Goal: Task Accomplishment & Management: Complete application form

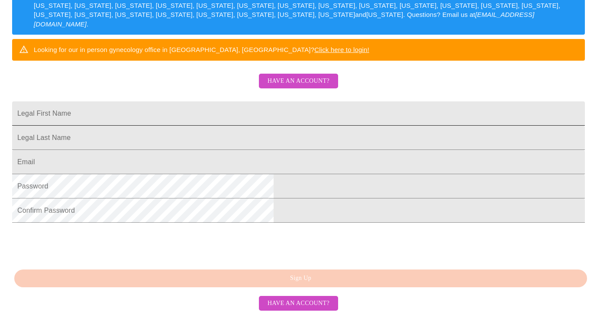
scroll to position [213, 0]
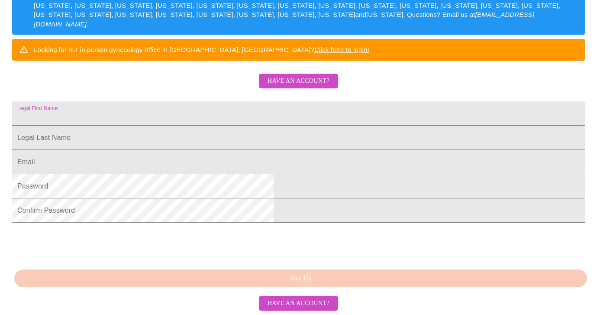
click at [281, 101] on input "Legal First Name" at bounding box center [298, 113] width 573 height 24
type input "[PERSON_NAME]"
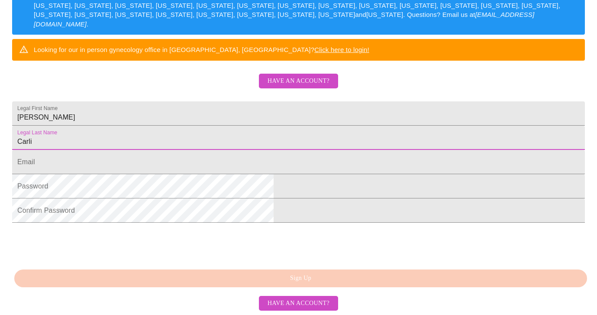
type input "Carli"
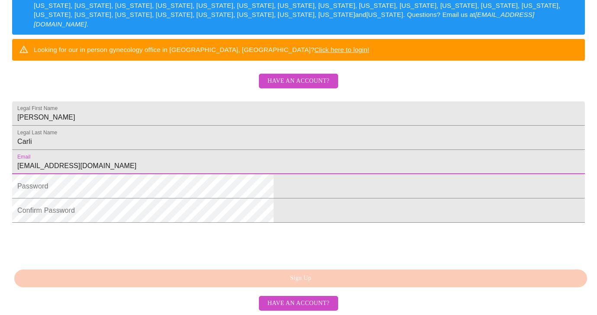
type input "[EMAIL_ADDRESS][DOMAIN_NAME]"
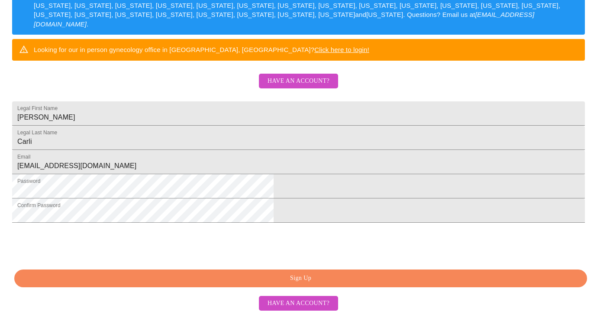
click at [328, 280] on span "Sign Up" at bounding box center [300, 278] width 553 height 11
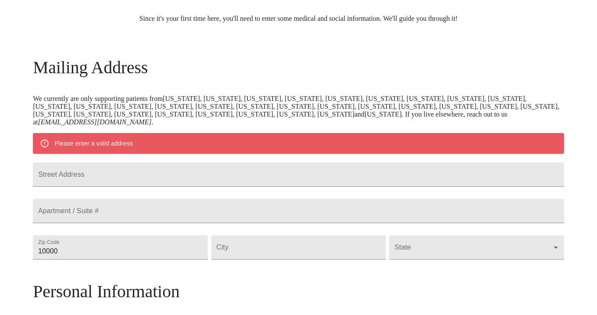
scroll to position [137, 0]
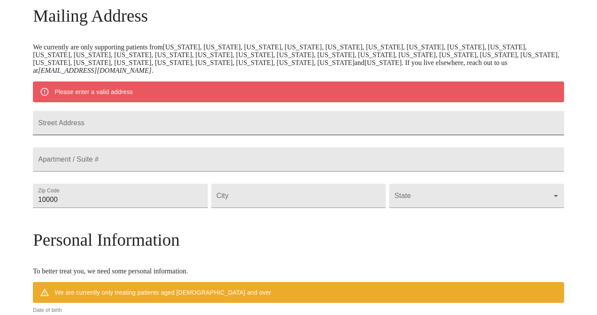
click at [164, 123] on input "Street Address" at bounding box center [298, 123] width 531 height 24
type input "39W363 Weaver Ln"
type input "60134"
type input "Geneva"
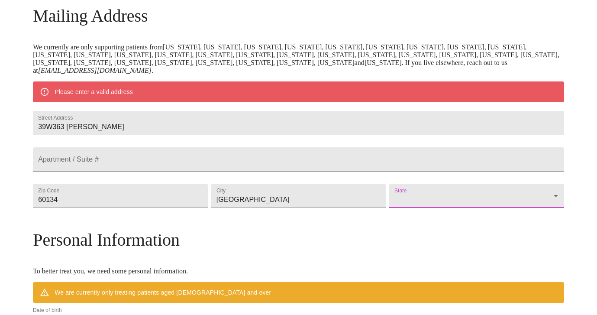
scroll to position [321, 0]
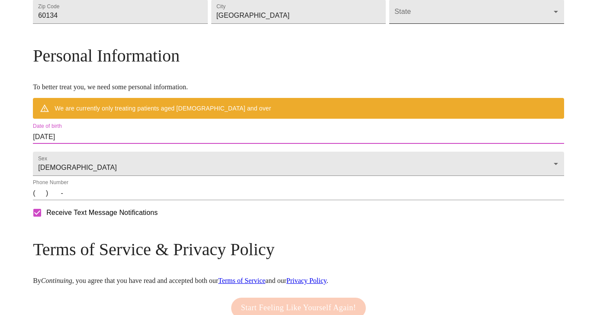
click at [440, 31] on body "MyMenopauseRx Welcome to MyMenopauseRx Since it's your first time here, you'll …" at bounding box center [298, 23] width 590 height 683
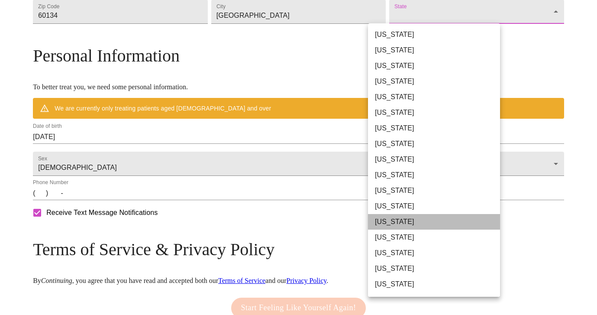
click at [400, 222] on li "Illinois" at bounding box center [434, 222] width 132 height 16
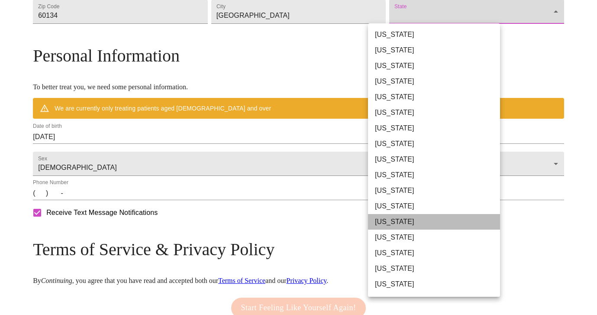
type input "Illinois"
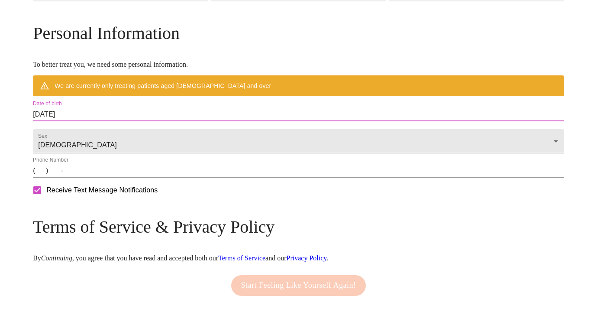
click at [116, 121] on input "09/04/2025" at bounding box center [298, 114] width 531 height 14
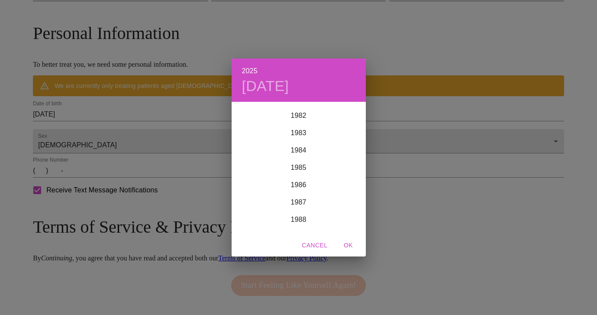
scroll to position [1433, 0]
click at [296, 131] on div "1983" at bounding box center [299, 133] width 134 height 17
click at [348, 110] on div "Mar" at bounding box center [343, 119] width 45 height 32
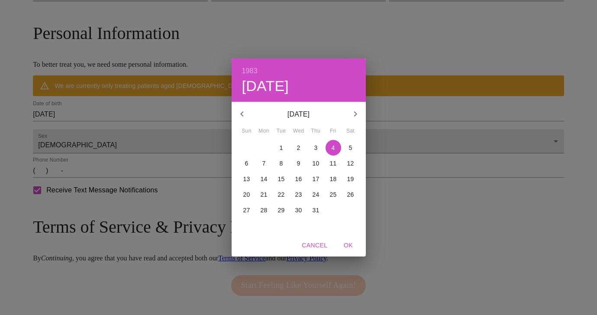
click at [279, 164] on span "8" at bounding box center [282, 163] width 16 height 9
click at [349, 243] on span "OK" at bounding box center [348, 245] width 21 height 11
type input "03/08/1983"
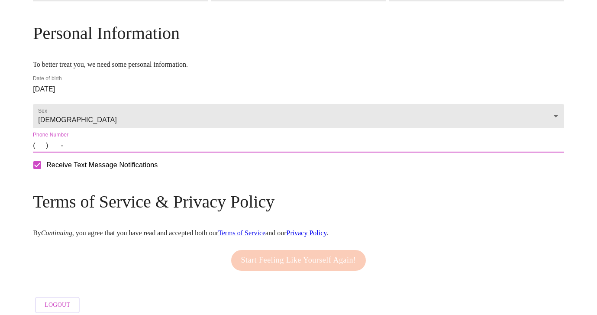
click at [103, 152] on input "(   )    -" at bounding box center [298, 146] width 531 height 14
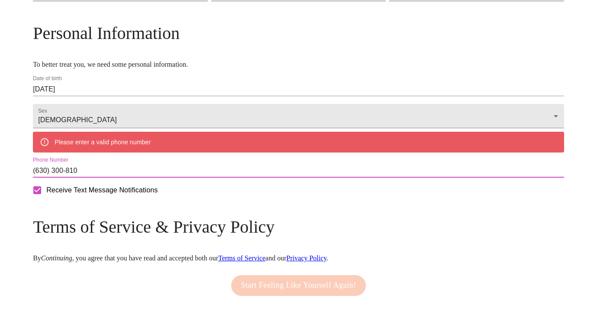
type input "(630) 300-8100"
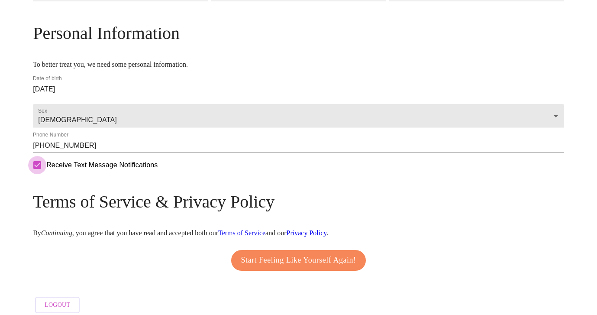
click at [46, 174] on input "Receive Text Message Notifications" at bounding box center [37, 165] width 18 height 18
checkbox input "false"
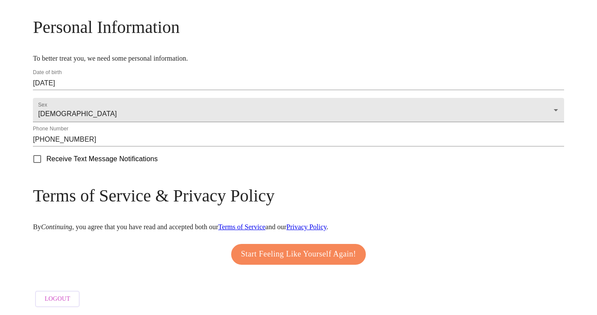
scroll to position [352, 0]
click at [287, 247] on span "Start Feeling Like Yourself Again!" at bounding box center [298, 254] width 115 height 14
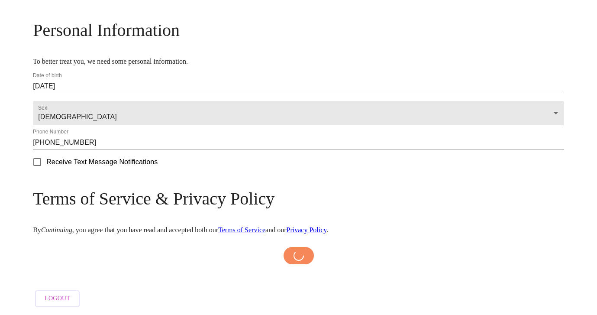
scroll to position [349, 0]
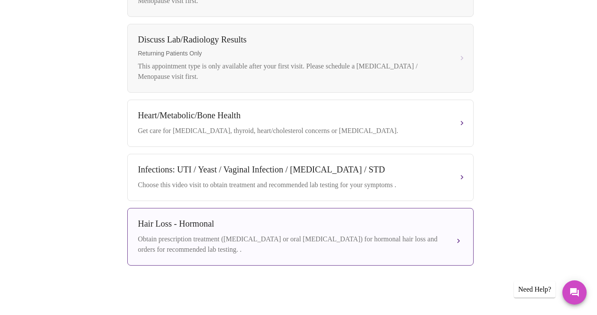
scroll to position [468, 0]
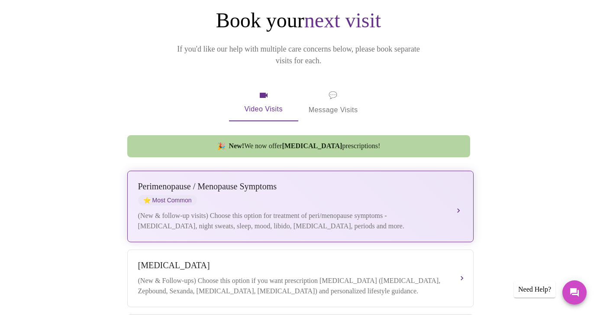
click at [228, 181] on div "Perimenopause / Menopause Symptoms ⭐ Most Common" at bounding box center [291, 193] width 307 height 24
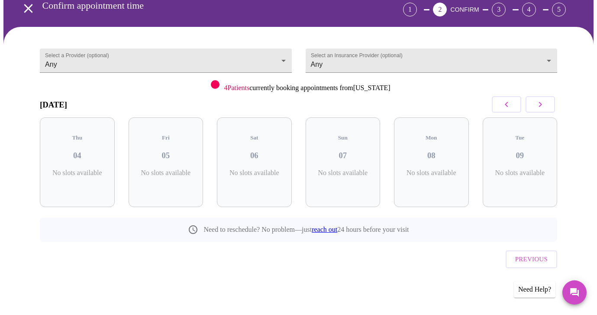
scroll to position [26, 0]
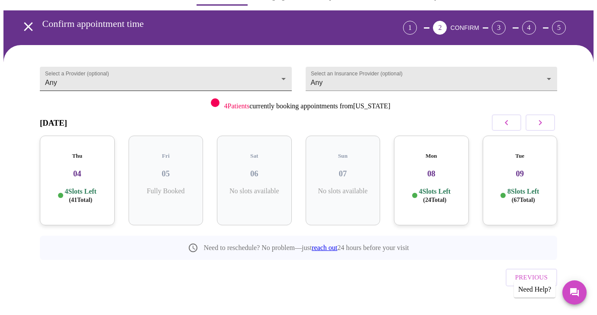
click at [122, 86] on body "MyMenopauseRx Appointments Messaging Labs Uploads Medications Community Refer a…" at bounding box center [298, 154] width 590 height 352
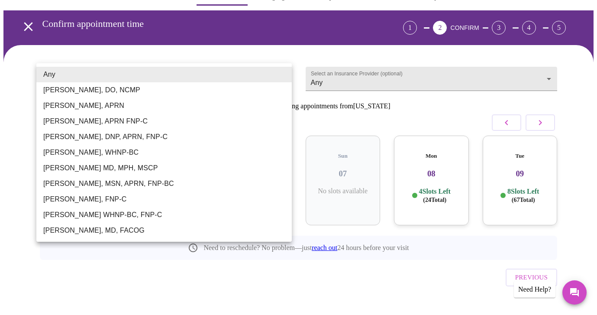
click at [323, 77] on div at bounding box center [298, 157] width 597 height 315
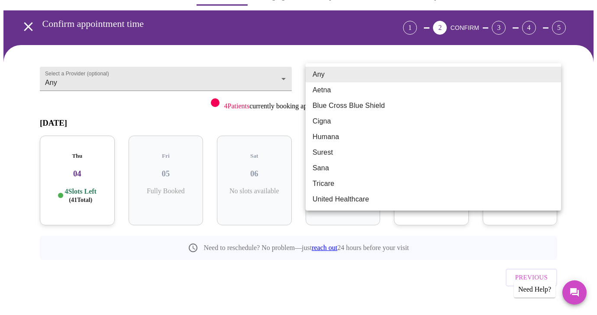
click at [320, 82] on body "MyMenopauseRx Appointments Messaging Labs Uploads Medications Community Refer a…" at bounding box center [298, 154] width 590 height 352
click at [320, 106] on li "Blue Cross Blue Shield" at bounding box center [433, 106] width 255 height 16
type input "Blue Cross Blue Shield"
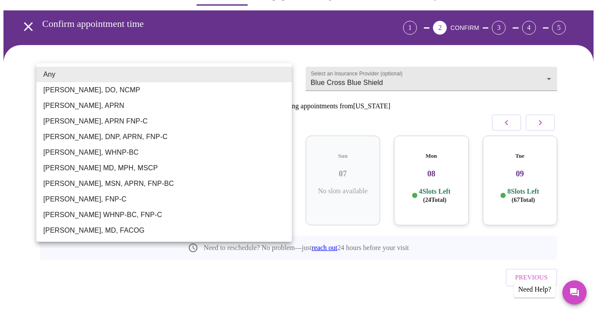
click at [232, 78] on body "MyMenopauseRx Appointments Messaging Labs Uploads Medications Community Refer a…" at bounding box center [298, 154] width 590 height 352
click at [148, 54] on div at bounding box center [298, 157] width 597 height 315
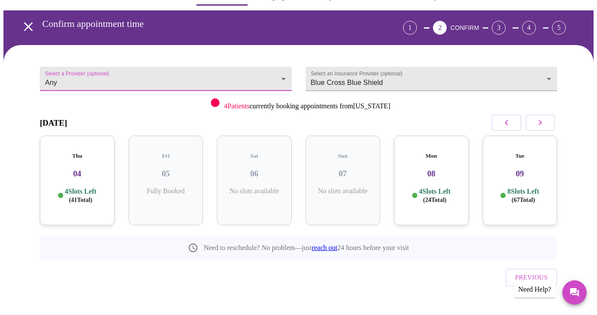
click at [96, 207] on div "Thu 04 4 Slots Left ( 41 Total)" at bounding box center [77, 181] width 75 height 90
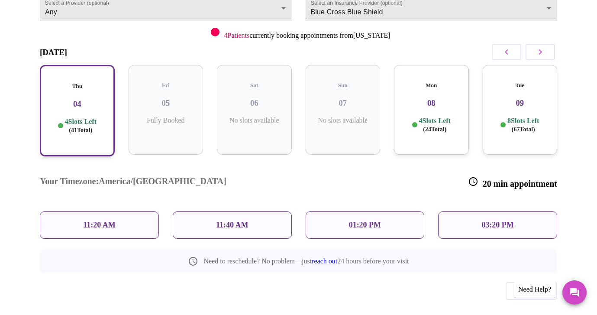
scroll to position [95, 0]
click at [83, 221] on p "11:20 AM" at bounding box center [99, 225] width 32 height 9
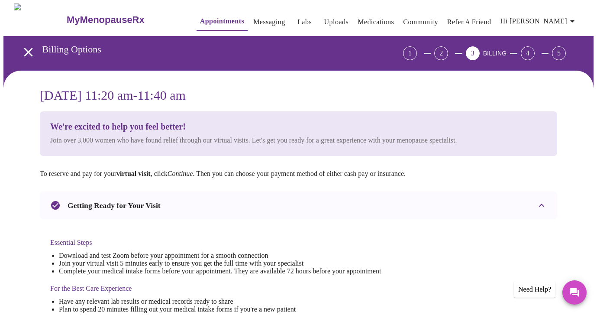
scroll to position [0, 0]
click at [297, 19] on link "Labs" at bounding box center [304, 22] width 14 height 12
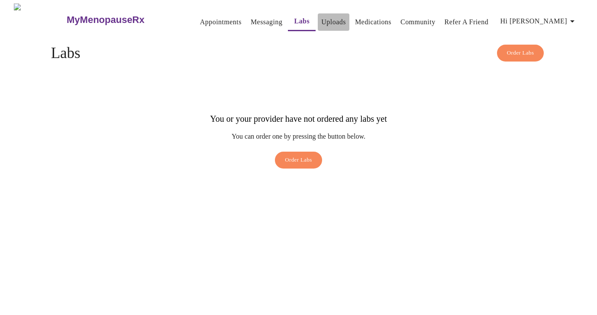
click at [323, 16] on link "Uploads" at bounding box center [333, 22] width 25 height 12
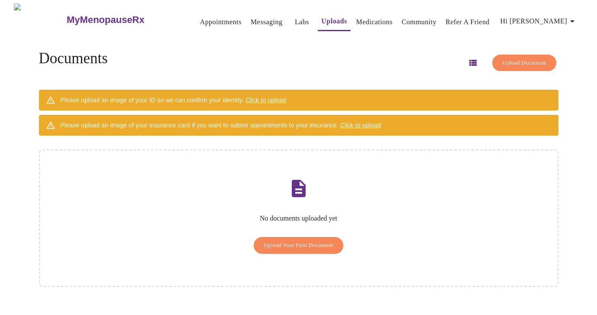
click at [356, 18] on link "Medications" at bounding box center [374, 22] width 36 height 12
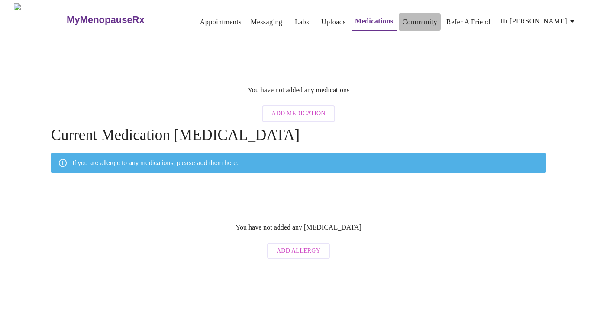
click at [402, 20] on link "Community" at bounding box center [419, 22] width 35 height 12
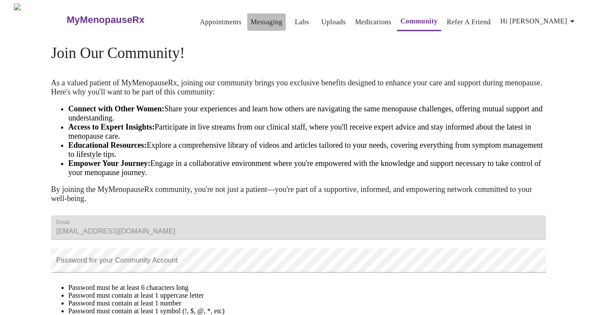
click at [265, 17] on link "Messaging" at bounding box center [267, 22] width 32 height 12
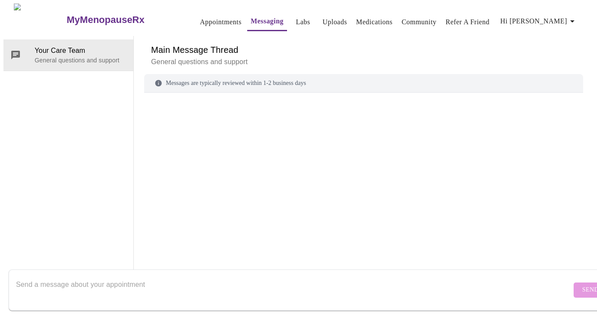
click at [558, 15] on span "Hi Sarah" at bounding box center [539, 21] width 77 height 12
click at [555, 64] on li "Log out" at bounding box center [562, 65] width 40 height 16
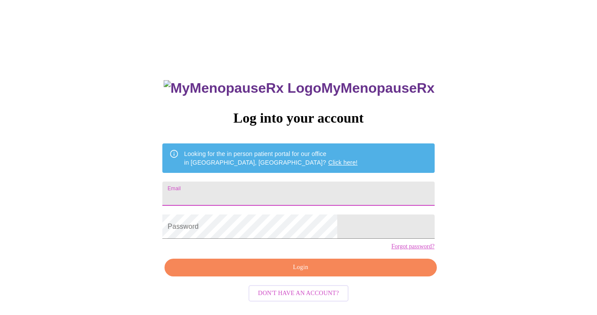
click at [328, 159] on link "Click here!" at bounding box center [342, 162] width 29 height 7
